Goal: Task Accomplishment & Management: Manage account settings

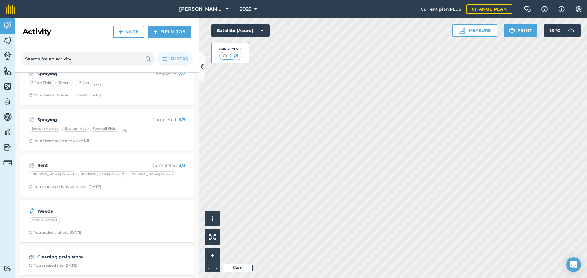
scroll to position [289, 0]
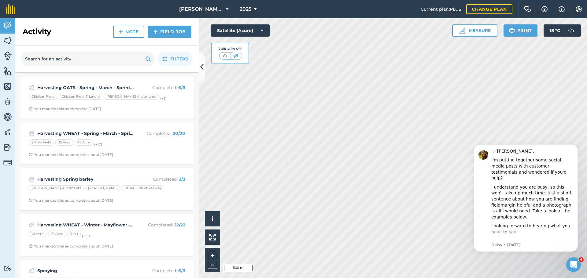
scroll to position [61, 0]
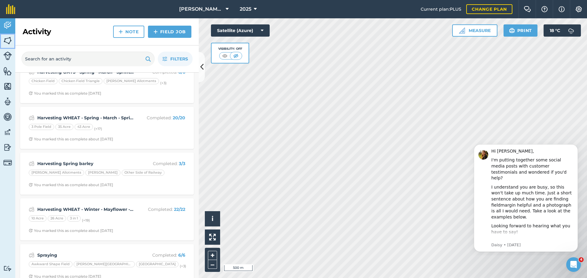
click at [4, 43] on img at bounding box center [7, 40] width 9 height 9
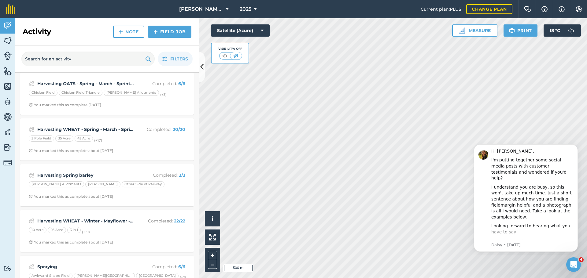
scroll to position [61, 0]
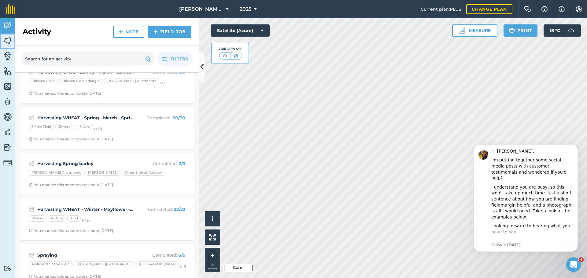
click at [10, 36] on img at bounding box center [7, 40] width 9 height 9
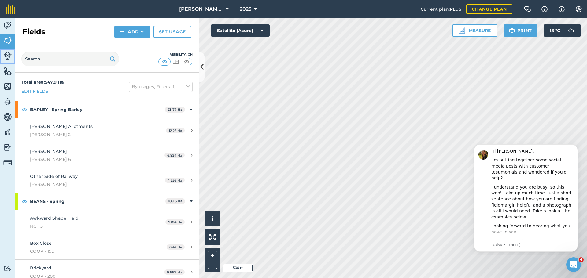
click at [6, 64] on link "Livestock" at bounding box center [7, 56] width 15 height 15
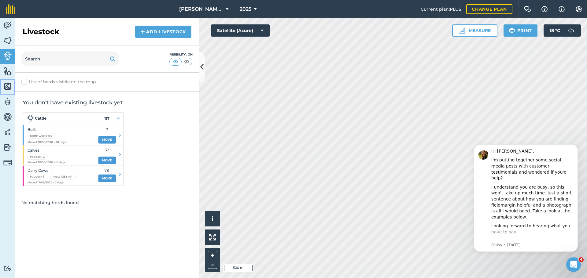
click at [7, 82] on img at bounding box center [7, 86] width 9 height 9
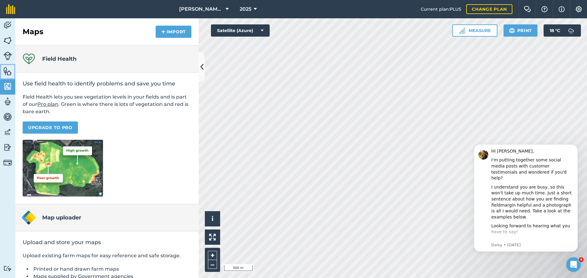
click at [9, 74] on img at bounding box center [7, 71] width 9 height 9
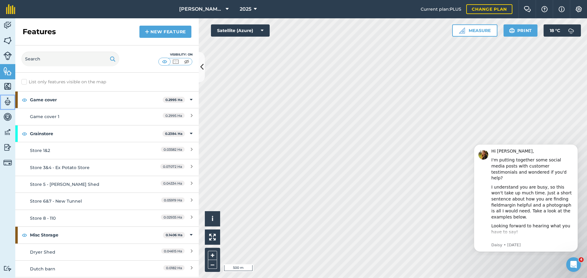
click at [6, 97] on img at bounding box center [7, 101] width 9 height 9
select select "MEMBER"
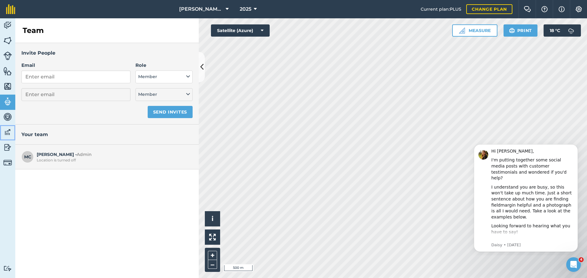
click at [0, 134] on link "Data" at bounding box center [7, 132] width 15 height 15
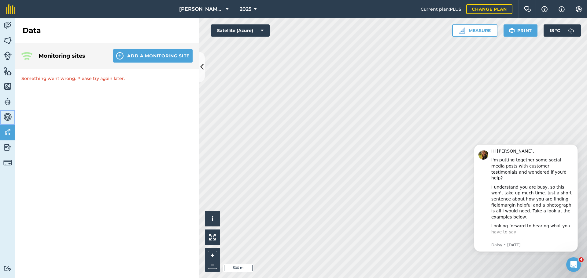
click at [5, 125] on link "Vehicles" at bounding box center [7, 117] width 15 height 15
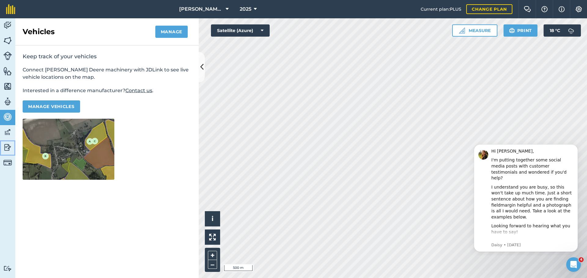
click at [4, 143] on img at bounding box center [7, 147] width 9 height 9
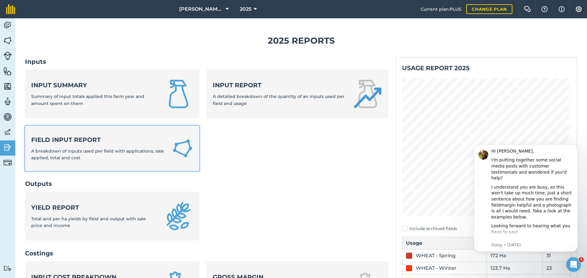
click at [32, 145] on div "Field Input Report A breakdown of inputs used per field with applications, rate…" at bounding box center [97, 149] width 133 height 26
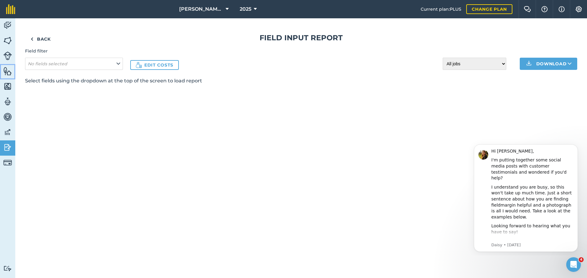
click at [6, 75] on img at bounding box center [7, 71] width 9 height 9
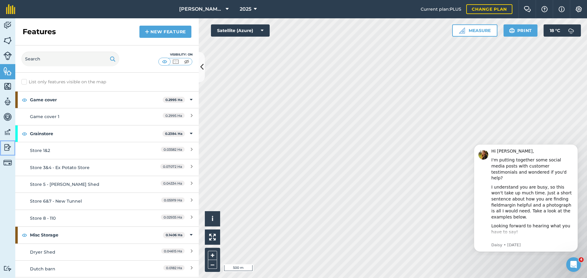
click at [3, 147] on link "Reporting" at bounding box center [7, 148] width 15 height 15
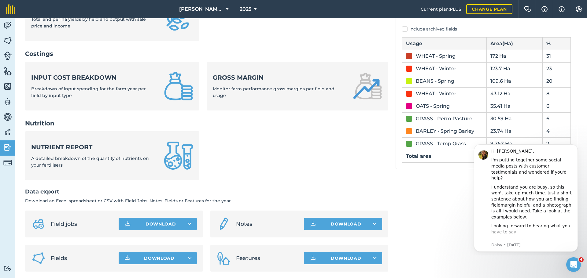
scroll to position [203, 0]
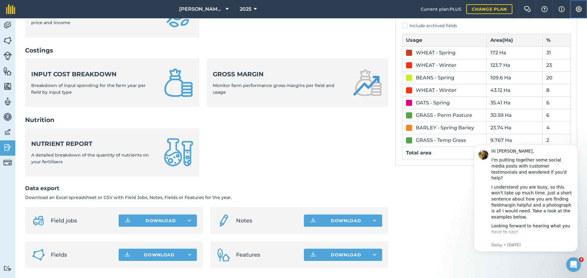
click at [581, 8] on img at bounding box center [578, 9] width 7 height 6
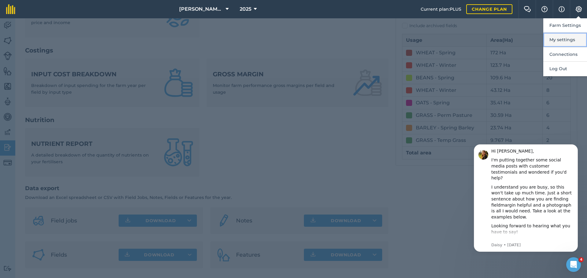
click at [565, 36] on button "My settings" at bounding box center [565, 40] width 44 height 14
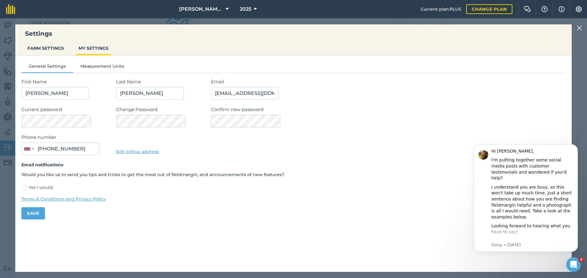
type input "07741 319010"
click at [36, 47] on button "FARM SETTINGS" at bounding box center [45, 48] width 41 height 12
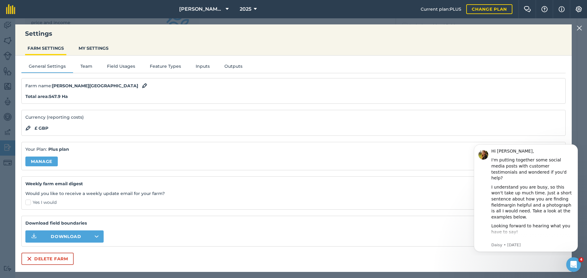
click at [580, 28] on img at bounding box center [578, 27] width 5 height 7
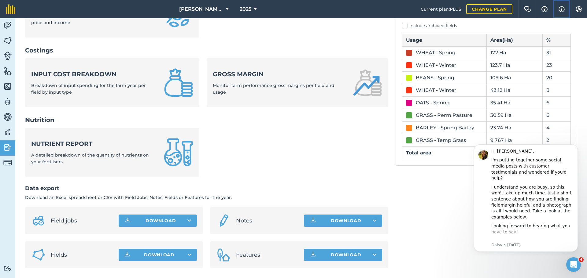
click at [557, 9] on button "Info" at bounding box center [560, 9] width 17 height 18
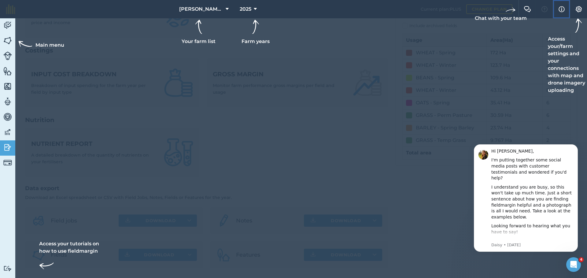
click at [562, 10] on img at bounding box center [561, 8] width 6 height 7
click at [581, 6] on img at bounding box center [578, 9] width 7 height 6
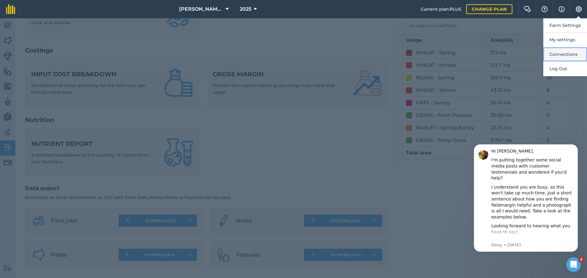
click at [569, 55] on button "Connections" at bounding box center [565, 54] width 44 height 14
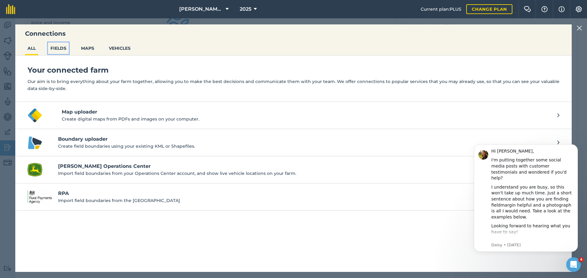
click at [61, 46] on button "FIELDS" at bounding box center [58, 48] width 21 height 12
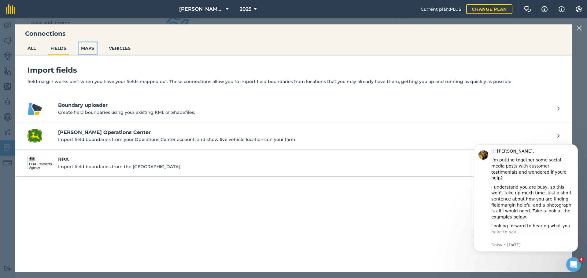
click at [92, 46] on button "MAPS" at bounding box center [88, 48] width 18 height 12
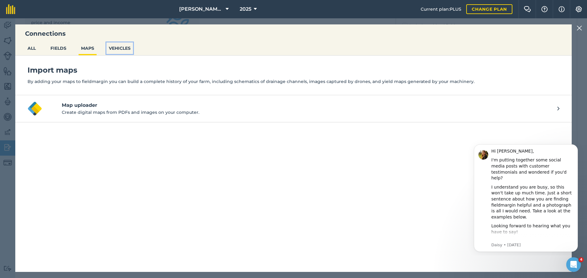
click at [133, 46] on button "VEHICLES" at bounding box center [119, 48] width 27 height 12
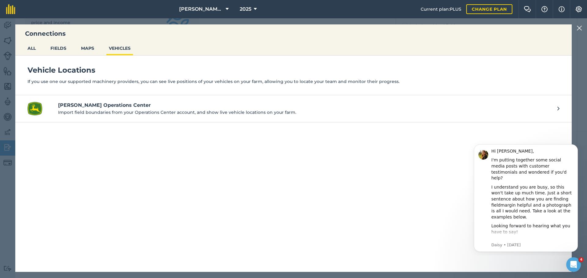
click at [254, 194] on div "Vehicle Locations If you use one our supported machinery providers, you can see…" at bounding box center [293, 164] width 556 height 217
click at [576, 27] on div "Connections ALL FIELDS MAPS VEHICLES Vehicle Locations If you use one our suppo…" at bounding box center [293, 148] width 587 height 260
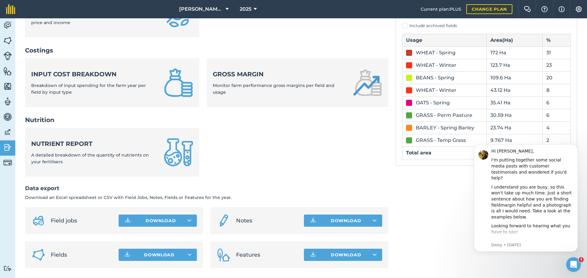
click at [508, 267] on div "Usage report 2025 Include archived fields Usage Area ( Ha ) % WHEAT - Spring 17…" at bounding box center [485, 61] width 181 height 414
click at [573, 262] on icon "Open Intercom Messenger" at bounding box center [572, 264] width 10 height 10
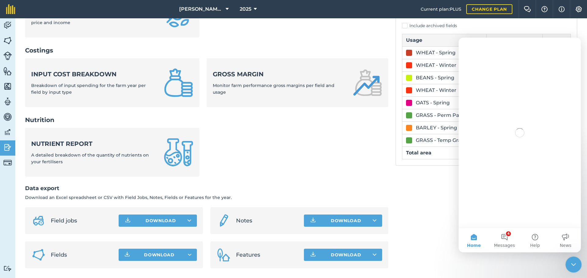
scroll to position [0, 0]
click at [568, 263] on div "Close Intercom Messenger" at bounding box center [572, 264] width 15 height 15
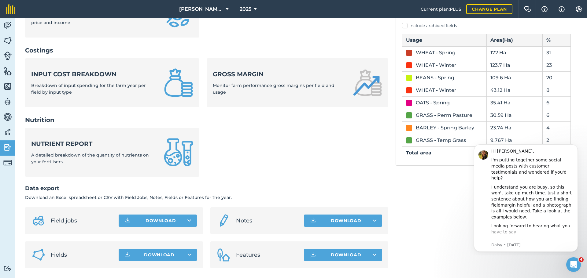
click at [485, 259] on div "Usage report 2025 Include archived fields Usage Area ( Ha ) % WHEAT - Spring 17…" at bounding box center [485, 61] width 181 height 414
click at [576, 148] on button "Dismiss notification" at bounding box center [576, 146] width 8 height 8
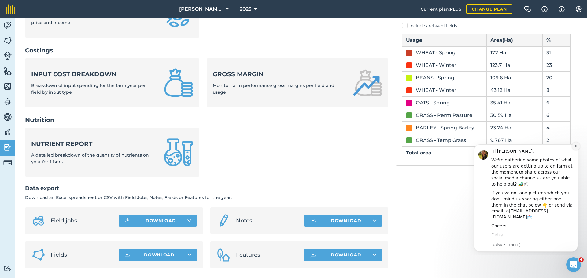
click at [574, 146] on icon "Dismiss notification" at bounding box center [575, 145] width 3 height 3
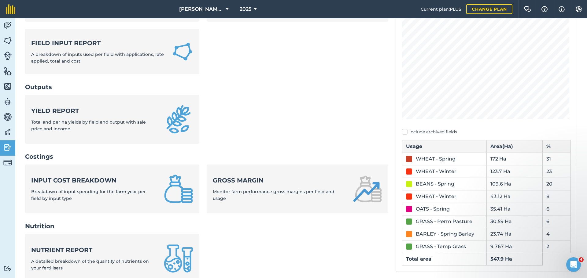
scroll to position [81, 0]
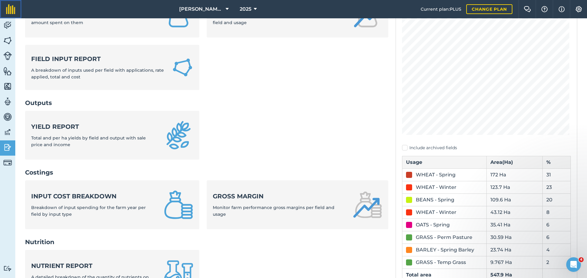
click at [10, 5] on img at bounding box center [10, 9] width 9 height 10
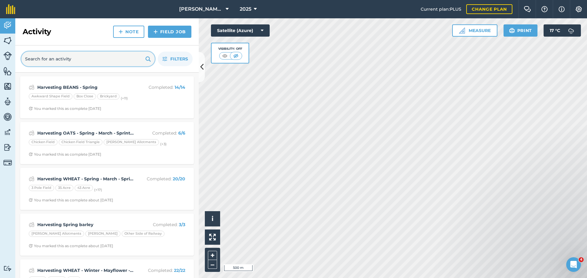
click at [109, 53] on input "text" at bounding box center [87, 59] width 133 height 15
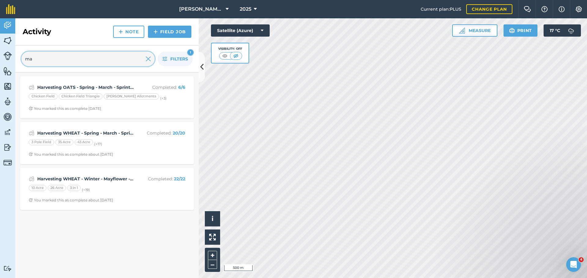
type input "m"
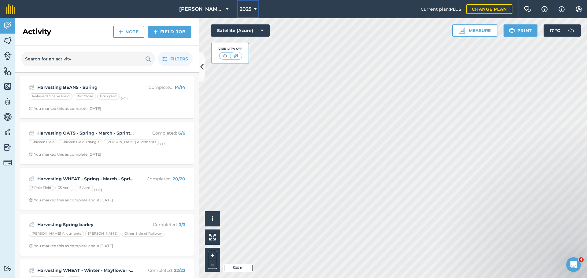
click at [247, 9] on span "2025" at bounding box center [246, 8] width 12 height 7
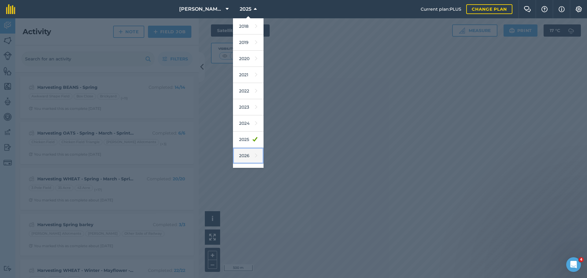
click at [250, 161] on link "2026" at bounding box center [248, 156] width 31 height 16
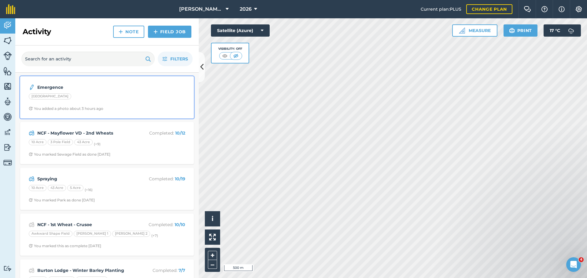
click at [74, 97] on div "Fleckney Road" at bounding box center [107, 97] width 156 height 8
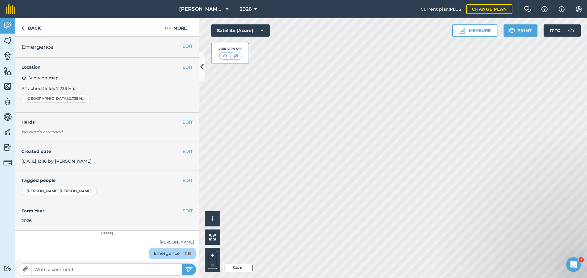
drag, startPoint x: 74, startPoint y: 47, endPoint x: 76, endPoint y: 44, distance: 3.5
click at [74, 47] on h2 "Emergence" at bounding box center [106, 47] width 171 height 9
click at [178, 24] on button "More" at bounding box center [176, 27] width 46 height 18
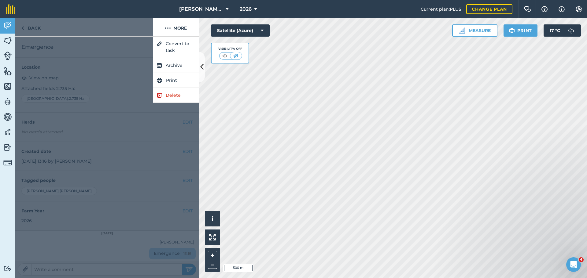
click at [118, 42] on div at bounding box center [106, 158] width 183 height 242
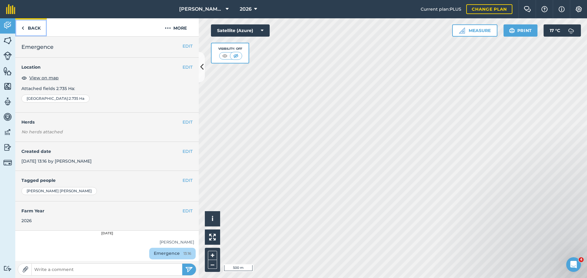
click at [25, 22] on link "Back" at bounding box center [30, 27] width 31 height 18
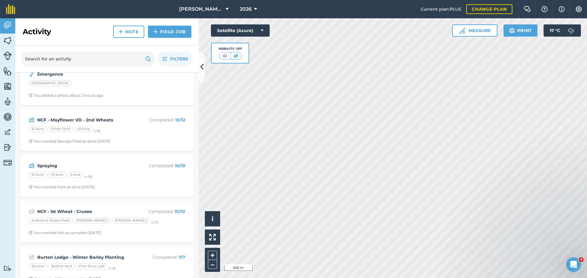
scroll to position [31, 0]
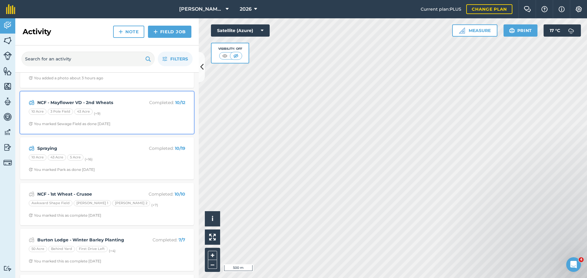
click at [120, 108] on div "NCF - Mayflower VD - 2nd Wheats Completed : 10 / 12 10 Acre 3 Pole Field 43 Acr…" at bounding box center [107, 112] width 166 height 35
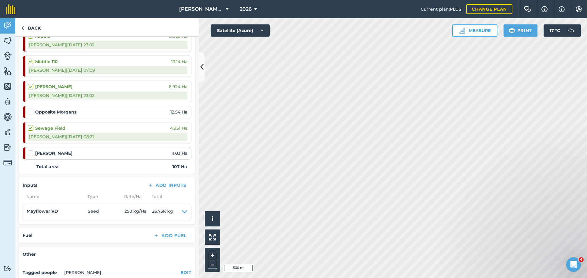
scroll to position [183, 0]
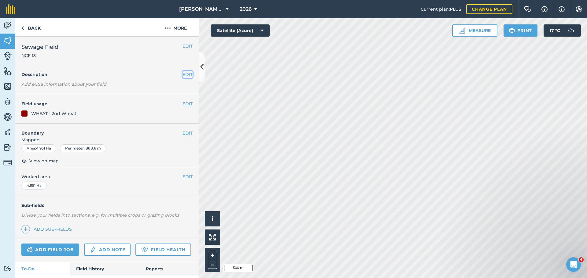
click at [187, 73] on button "EDIT" at bounding box center [187, 74] width 10 height 7
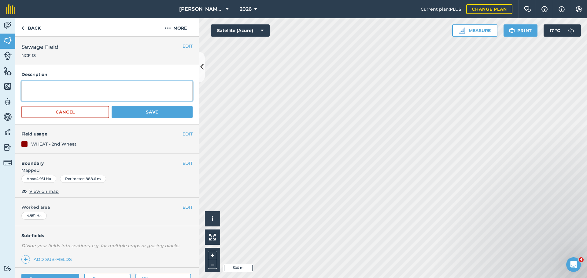
click at [115, 97] on textarea at bounding box center [106, 91] width 171 height 20
type textarea "o"
type textarea "1/2 mayflower (harmits side) 1/2 old extase"
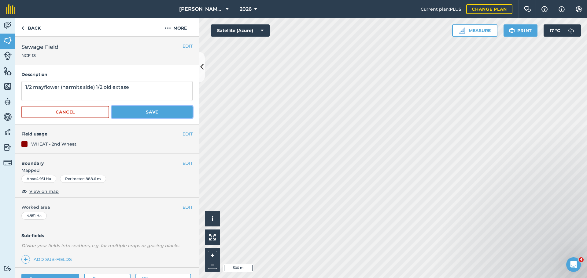
click at [170, 110] on button "Save" at bounding box center [152, 112] width 81 height 12
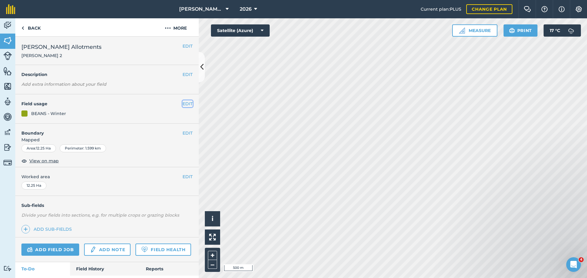
click at [186, 101] on button "EDIT" at bounding box center [187, 104] width 10 height 7
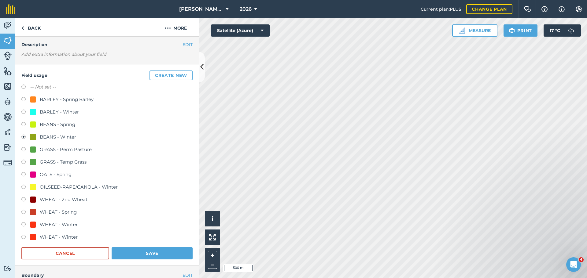
scroll to position [31, 0]
click at [24, 224] on label at bounding box center [25, 225] width 9 height 6
radio input "true"
radio input "false"
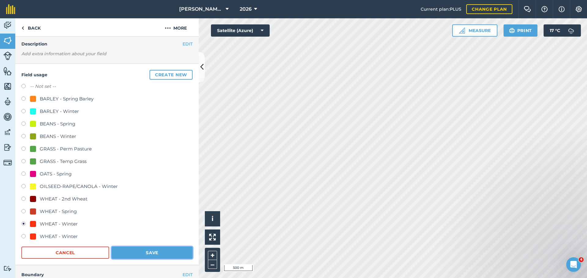
click at [138, 249] on button "Save" at bounding box center [152, 253] width 81 height 12
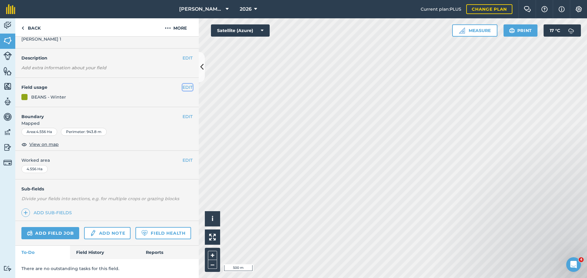
click at [183, 84] on button "EDIT" at bounding box center [187, 87] width 10 height 7
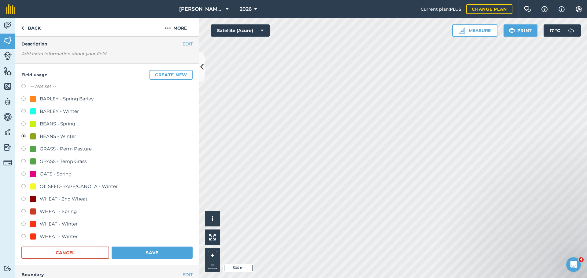
click at [27, 223] on label at bounding box center [25, 225] width 9 height 6
radio input "true"
radio input "false"
click at [133, 251] on button "Save" at bounding box center [152, 253] width 81 height 12
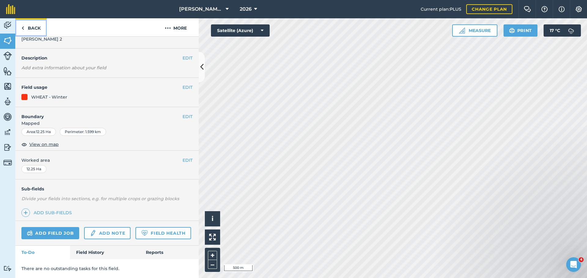
click at [21, 28] on link "Back" at bounding box center [30, 27] width 31 height 18
click at [35, 28] on link "Back" at bounding box center [30, 27] width 31 height 18
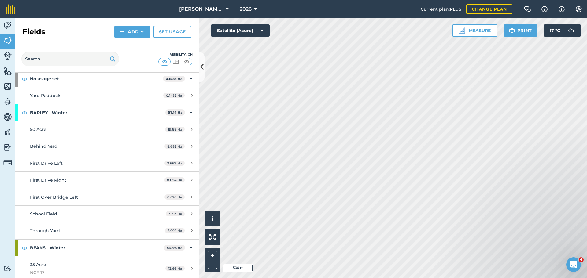
scroll to position [31, 0]
click at [190, 111] on icon at bounding box center [191, 113] width 3 height 7
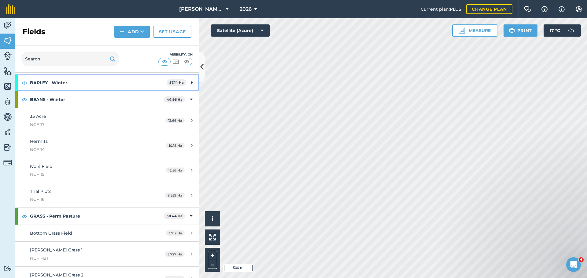
scroll to position [61, 0]
click at [190, 101] on icon at bounding box center [191, 99] width 3 height 7
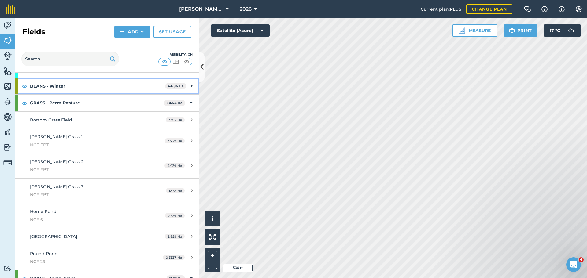
scroll to position [92, 0]
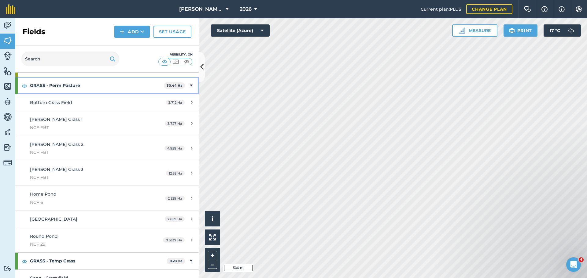
click at [189, 84] on div "GRASS - Perm Pasture 30.44 Ha" at bounding box center [106, 85] width 183 height 16
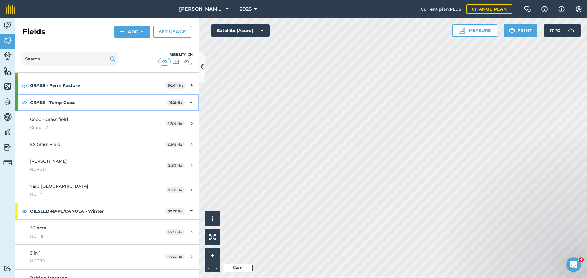
click at [173, 101] on strong "11.28 Ha" at bounding box center [175, 103] width 13 height 4
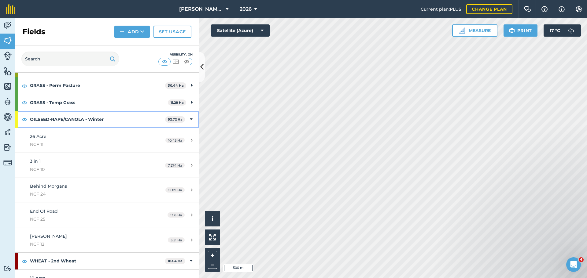
click at [177, 115] on div "OILSEED-RAPE/CANOLA - Winter 52.72 Ha" at bounding box center [106, 119] width 183 height 16
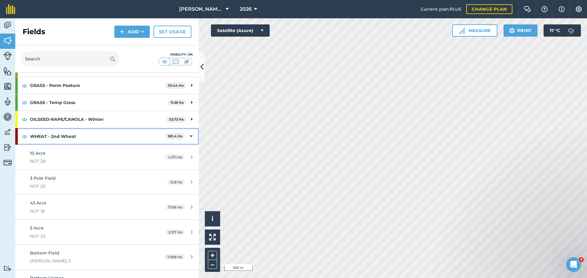
click at [175, 137] on strong "183.4 Ha" at bounding box center [175, 136] width 15 height 4
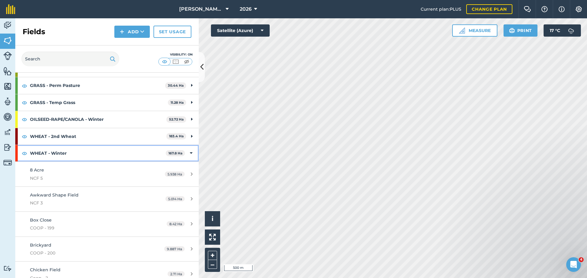
click at [42, 152] on strong "WHEAT - Winter" at bounding box center [98, 153] width 136 height 16
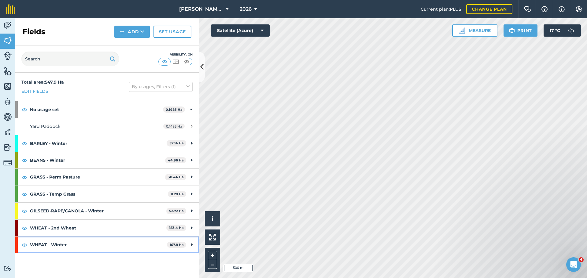
scroll to position [0, 0]
click at [39, 247] on strong "WHEAT - Winter" at bounding box center [98, 245] width 137 height 16
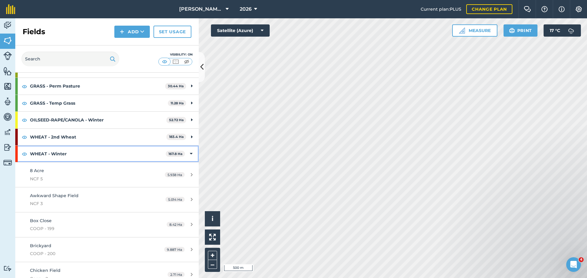
scroll to position [92, 0]
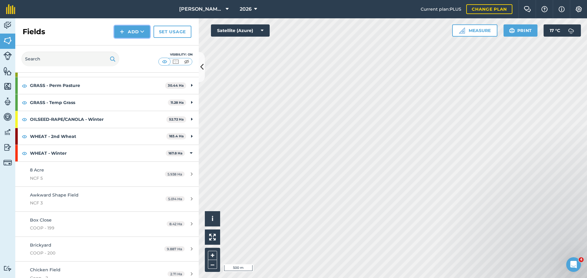
click at [141, 35] on icon at bounding box center [142, 32] width 4 height 6
click at [70, 26] on div "Fields Add Draw Import Set usage" at bounding box center [106, 31] width 183 height 27
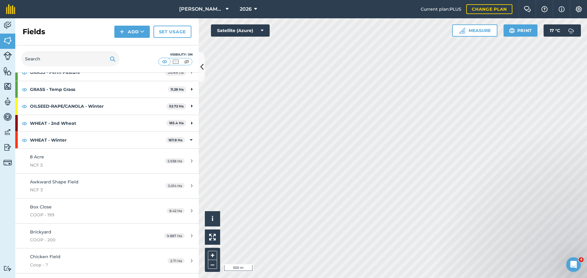
scroll to position [122, 0]
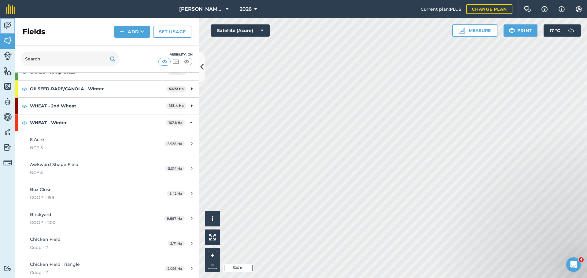
click at [7, 26] on img at bounding box center [7, 25] width 9 height 9
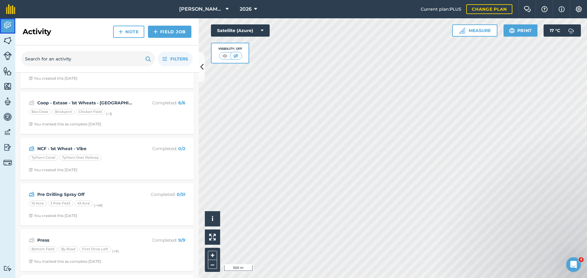
scroll to position [305, 0]
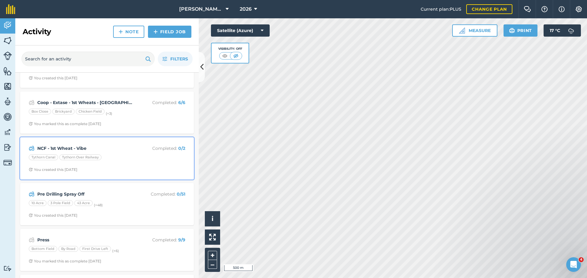
click at [96, 166] on div "NCF - 1st Wheat - Vibe Completed : 0 / 2 Tythorn Canal Tythorn Over Railway You…" at bounding box center [107, 158] width 166 height 35
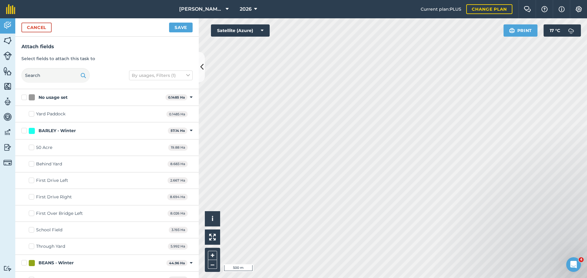
checkbox input "true"
drag, startPoint x: 179, startPoint y: 26, endPoint x: 179, endPoint y: 31, distance: 4.6
click at [179, 27] on button "Save" at bounding box center [181, 28] width 24 height 10
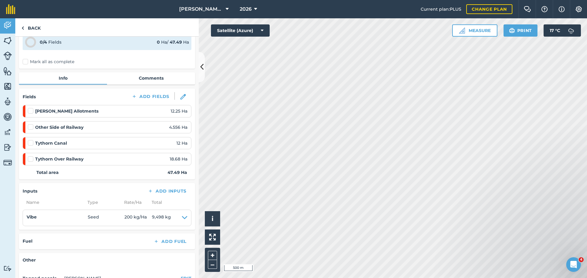
scroll to position [31, 0]
click at [30, 139] on label at bounding box center [31, 139] width 7 height 0
click at [30, 141] on input "checkbox" at bounding box center [30, 141] width 4 height 4
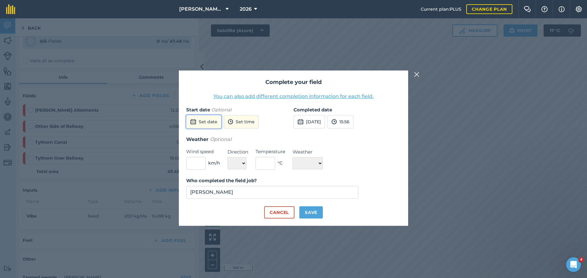
click at [209, 123] on button "Set date" at bounding box center [203, 121] width 35 height 13
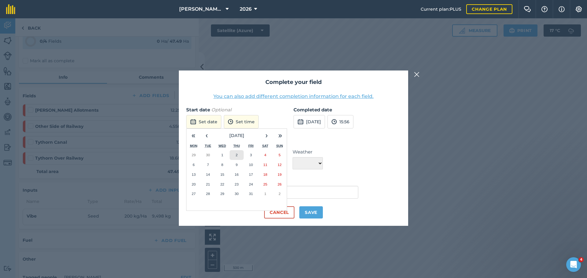
click at [234, 153] on button "2" at bounding box center [236, 155] width 14 height 10
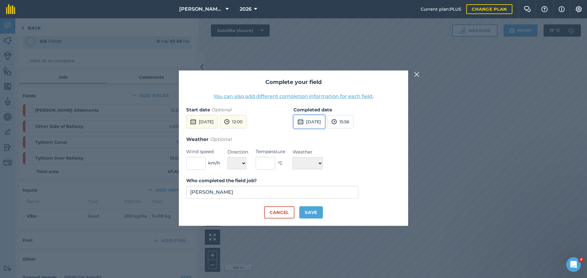
click at [314, 127] on button "3rd Oct 2025" at bounding box center [308, 121] width 31 height 13
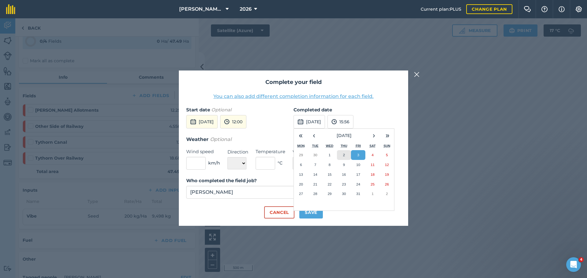
click at [341, 154] on button "2" at bounding box center [344, 155] width 14 height 10
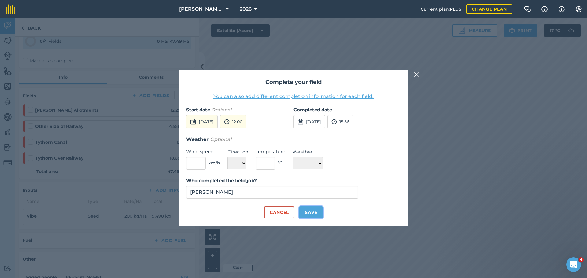
click at [314, 208] on button "Save" at bounding box center [311, 213] width 24 height 12
checkbox input "true"
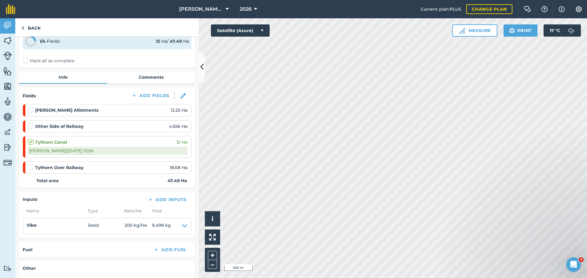
click at [29, 164] on label at bounding box center [31, 164] width 7 height 0
click at [29, 166] on input "checkbox" at bounding box center [30, 166] width 4 height 4
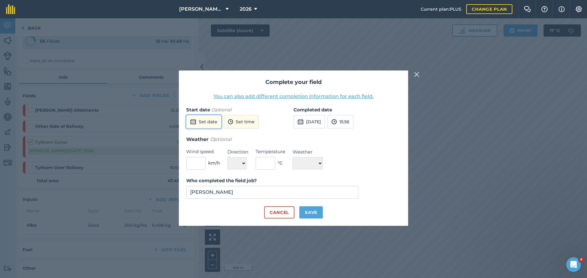
click at [214, 119] on button "Set date" at bounding box center [203, 121] width 35 height 13
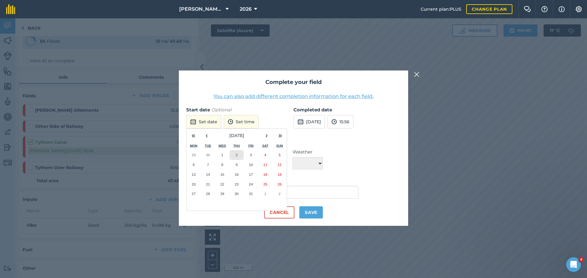
click at [236, 153] on abbr "2" at bounding box center [237, 155] width 2 height 4
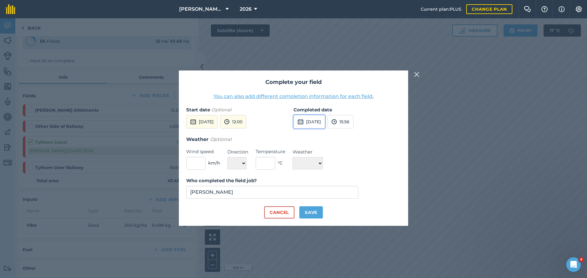
click at [312, 123] on button "3rd Oct 2025" at bounding box center [308, 121] width 31 height 13
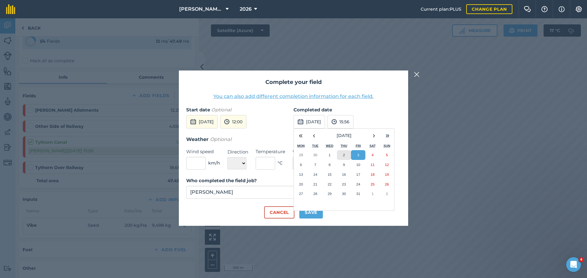
click at [344, 154] on abbr "2" at bounding box center [344, 155] width 2 height 4
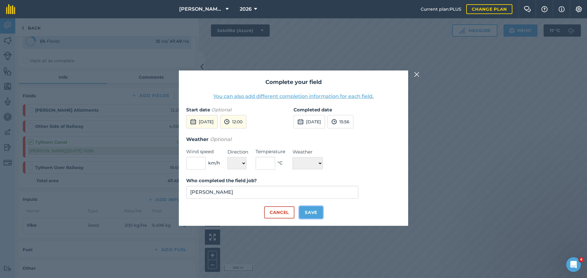
click at [308, 210] on button "Save" at bounding box center [311, 213] width 24 height 12
checkbox input "true"
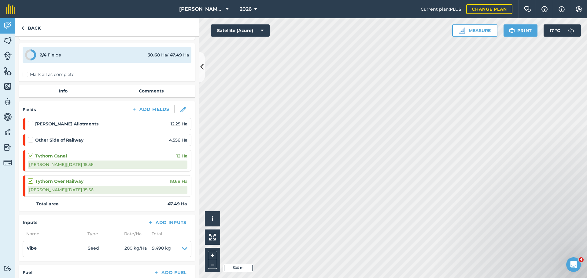
scroll to position [0, 0]
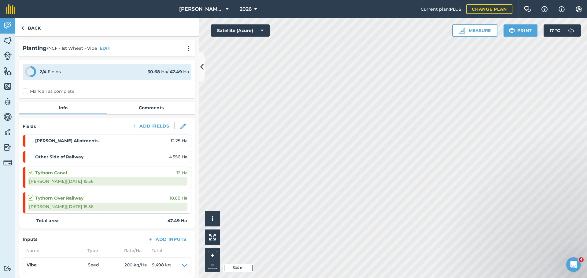
click at [33, 137] on label at bounding box center [31, 137] width 7 height 0
click at [32, 138] on input "checkbox" at bounding box center [30, 139] width 4 height 4
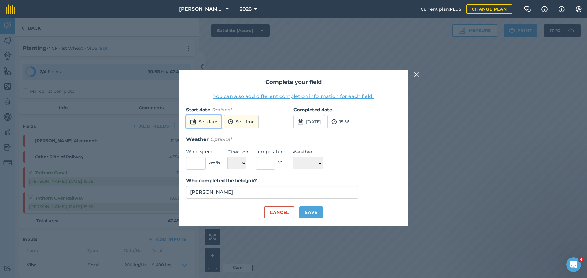
click at [213, 124] on button "Set date" at bounding box center [203, 121] width 35 height 13
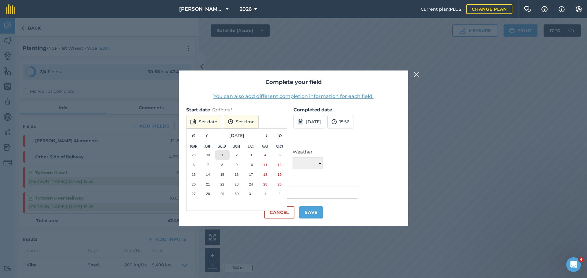
click at [224, 154] on button "1" at bounding box center [222, 155] width 14 height 10
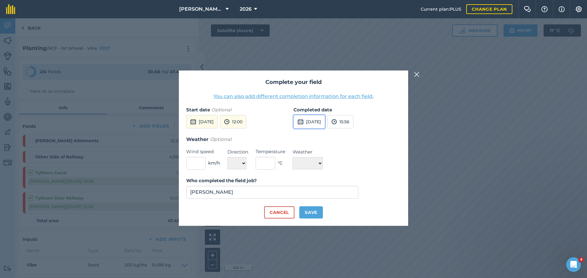
click at [305, 120] on button "3rd Oct 2025" at bounding box center [308, 121] width 31 height 13
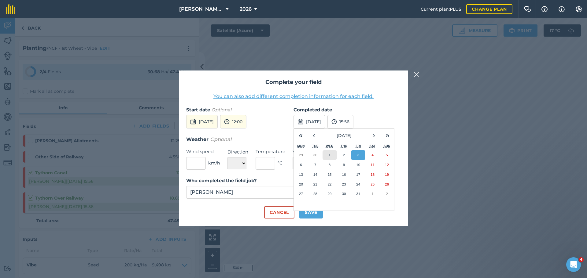
click at [328, 152] on button "1" at bounding box center [329, 155] width 14 height 10
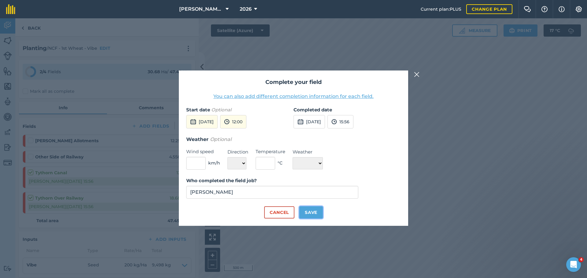
click at [310, 211] on button "Save" at bounding box center [311, 213] width 24 height 12
checkbox input "true"
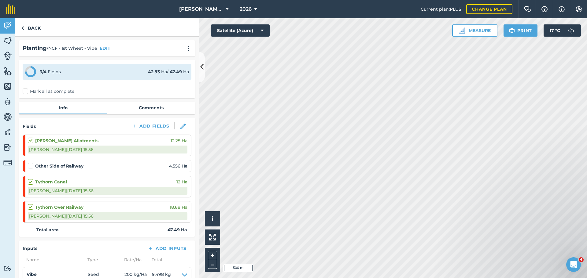
click at [32, 163] on label at bounding box center [31, 163] width 7 height 0
click at [32, 165] on input "checkbox" at bounding box center [30, 165] width 4 height 4
checkbox input "false"
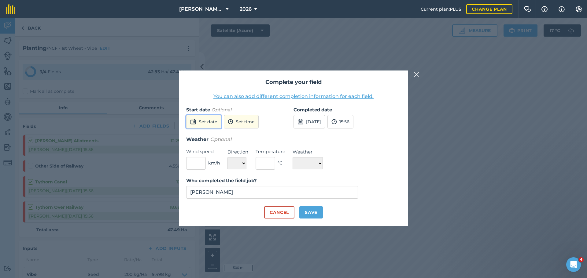
click at [210, 126] on button "Set date" at bounding box center [203, 121] width 35 height 13
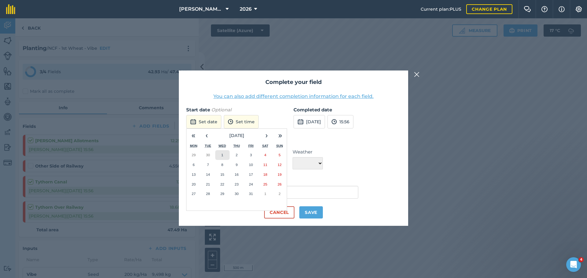
click at [223, 155] on abbr "1" at bounding box center [222, 155] width 2 height 4
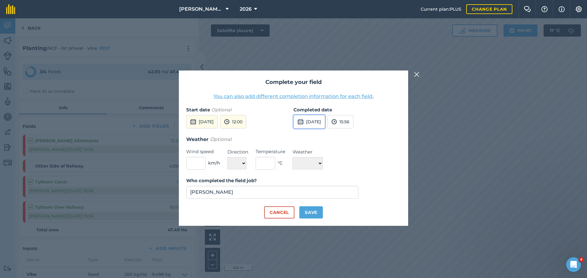
click at [309, 122] on button "3rd Oct 2025" at bounding box center [308, 121] width 31 height 13
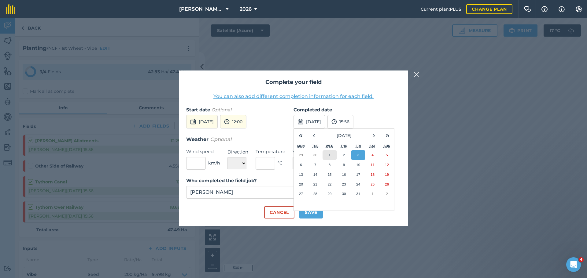
click at [331, 153] on button "1" at bounding box center [329, 155] width 14 height 10
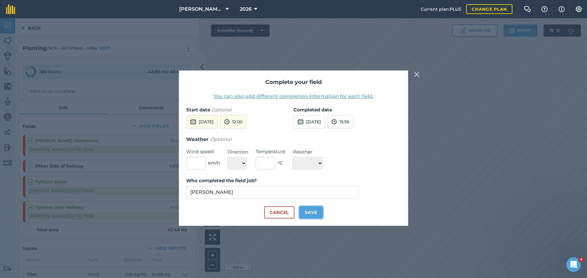
click at [319, 213] on button "Save" at bounding box center [311, 213] width 24 height 12
checkbox input "true"
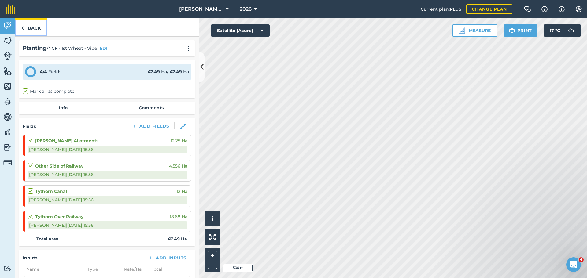
click at [36, 30] on link "Back" at bounding box center [30, 27] width 31 height 18
